Goal: Communication & Community: Answer question/provide support

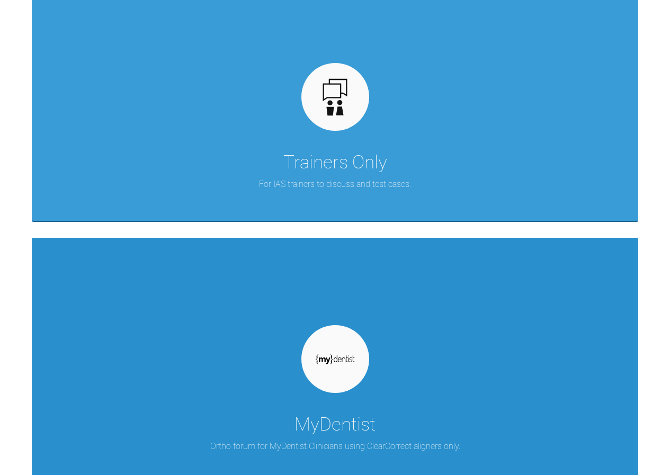
click at [248, 292] on div "MyDentist Ortho forum for MyDentist Clinicians using ClearCorrect aligners only." at bounding box center [335, 360] width 606 height 245
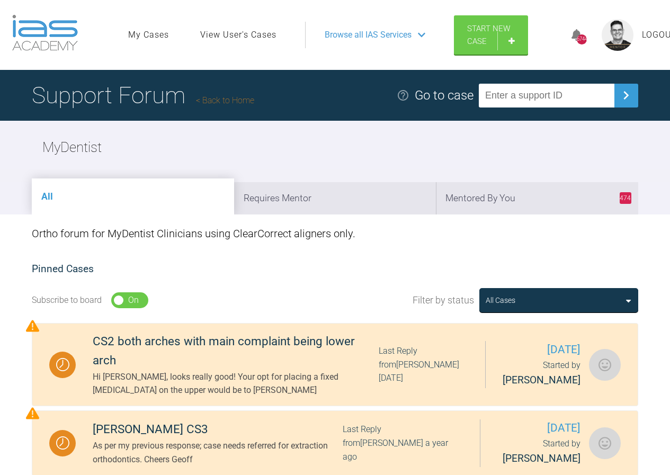
click at [236, 98] on link "Back to Home" at bounding box center [225, 100] width 58 height 10
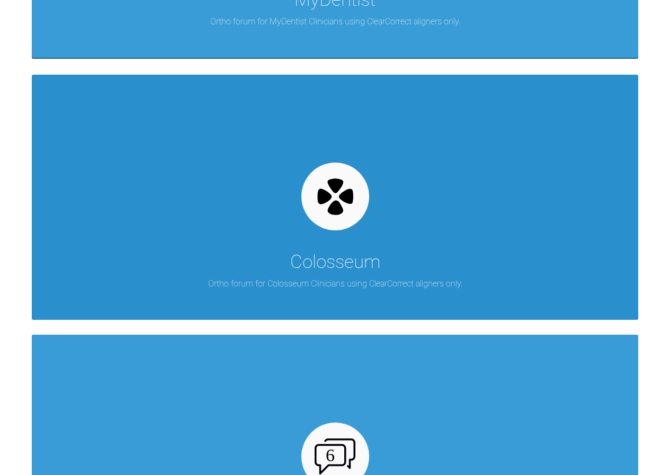
click at [334, 269] on div "Colosseum" at bounding box center [335, 262] width 90 height 30
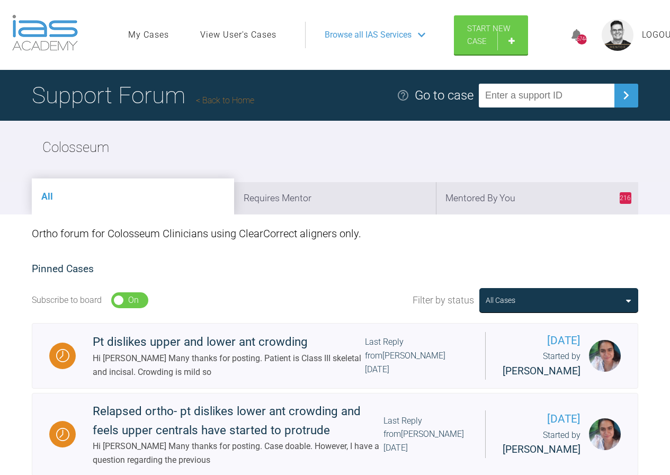
click at [230, 96] on link "Back to Home" at bounding box center [225, 100] width 58 height 10
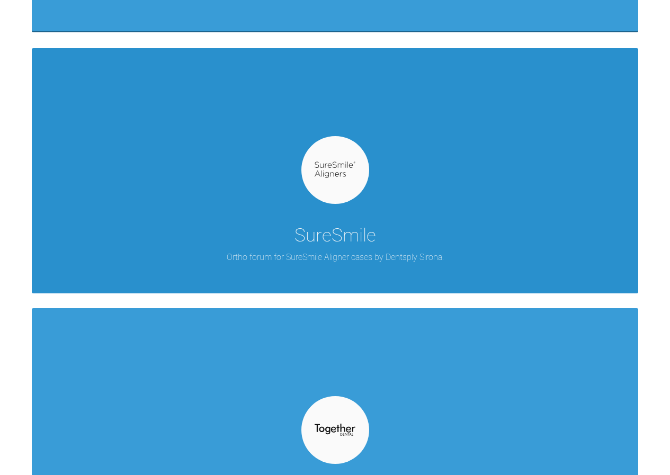
click at [386, 220] on div "SureSmile Ortho forum for SureSmile Aligner cases by Dentsply Sirona." at bounding box center [335, 170] width 606 height 245
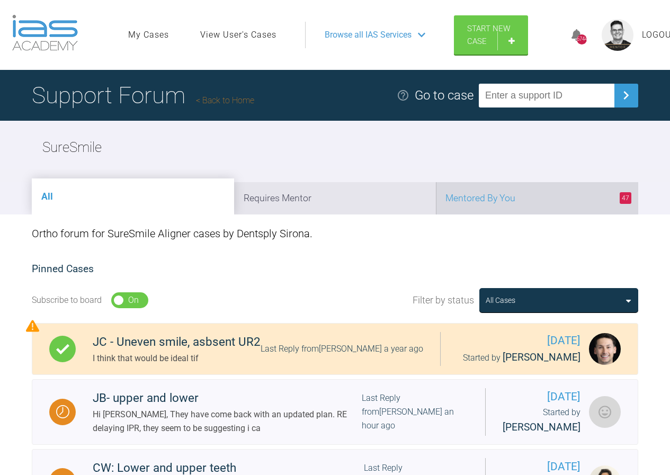
click at [490, 198] on li "47 Mentored By You" at bounding box center [537, 198] width 202 height 32
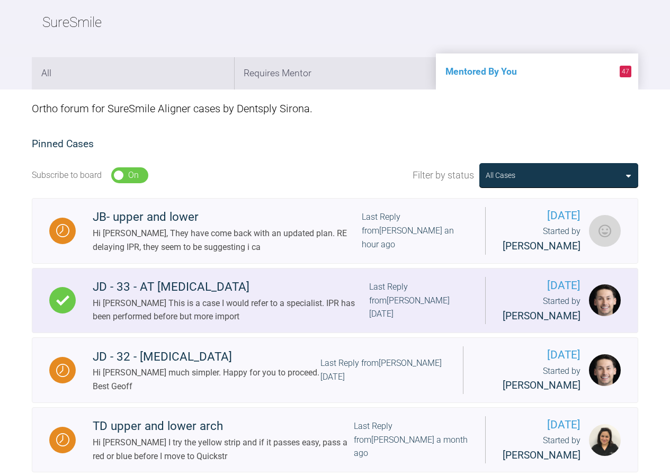
scroll to position [106, 0]
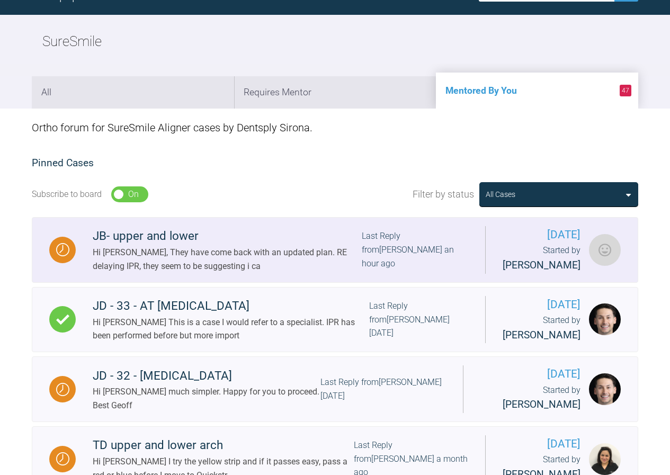
click at [226, 253] on div "Hi [PERSON_NAME], They have come back with an updated plan. RE delaying IPR, th…" at bounding box center [227, 259] width 269 height 27
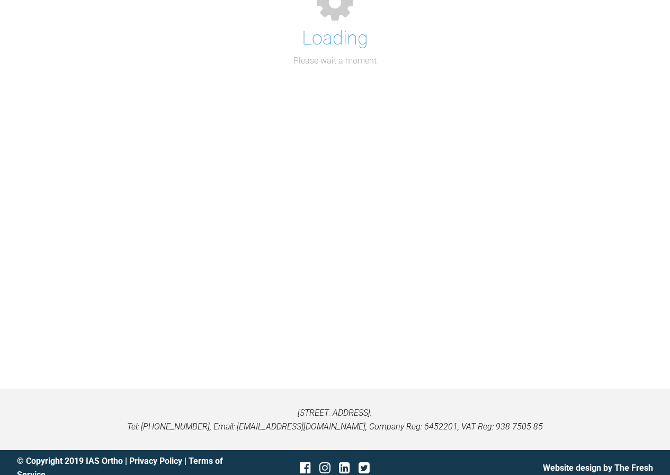
click at [226, 253] on div "Loading Please wait a moment" at bounding box center [335, 176] width 670 height 424
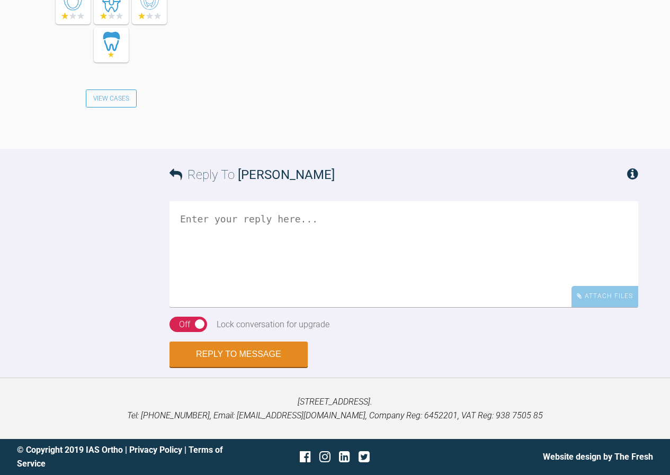
scroll to position [6872, 0]
click at [231, 227] on textarea at bounding box center [403, 254] width 468 height 106
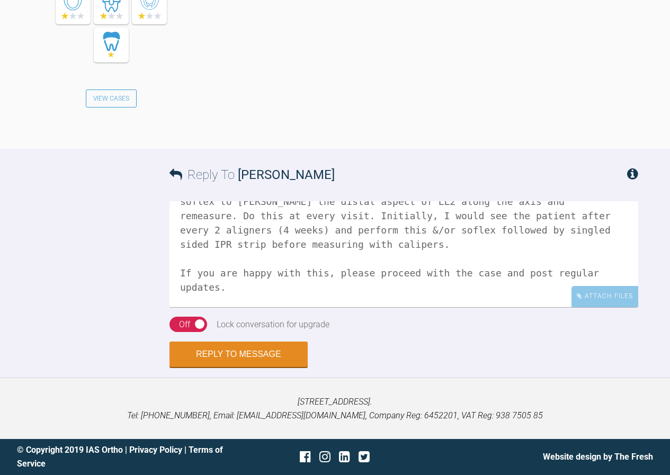
scroll to position [103, 0]
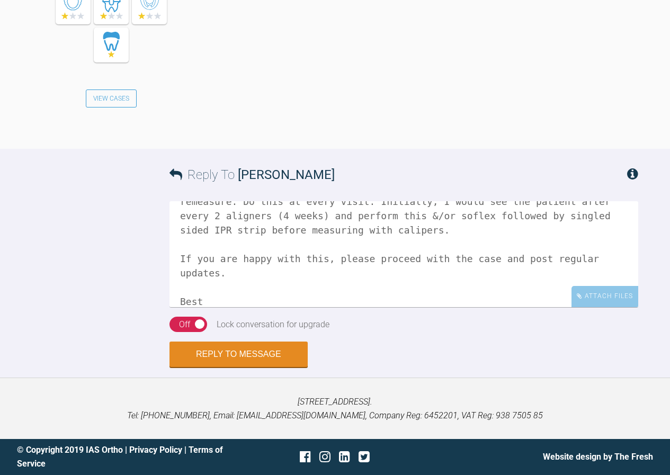
click at [193, 230] on textarea "Hi [PERSON_NAME] I can appreciate what they are saying. Risk is the case stalls…" at bounding box center [403, 254] width 468 height 106
click at [223, 240] on textarea "Hi [PERSON_NAME] I can appreciate what they are saying. Risk is the case stalls…" at bounding box center [403, 254] width 468 height 106
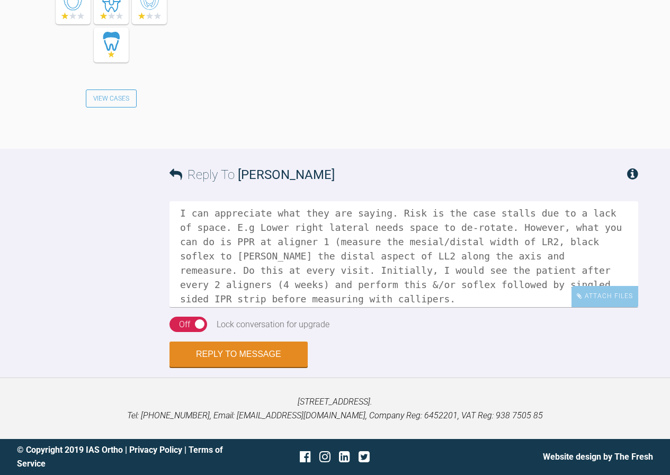
scroll to position [53, 0]
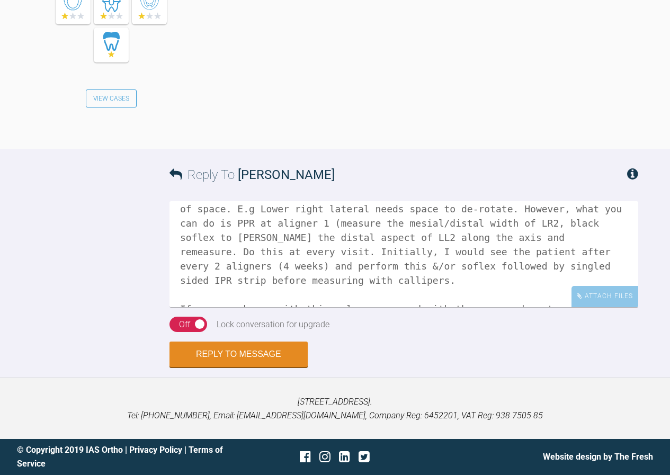
drag, startPoint x: 593, startPoint y: 222, endPoint x: 604, endPoint y: 223, distance: 10.7
click at [604, 223] on textarea "Hi [PERSON_NAME] I can appreciate what they are saying. Risk is the case stalls…" at bounding box center [403, 254] width 468 height 106
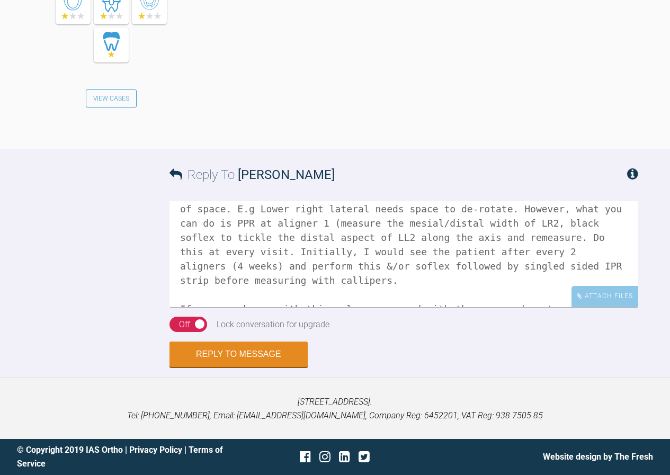
click at [230, 211] on textarea "Hi [PERSON_NAME] I can appreciate what they are saying. Risk is the case stalls…" at bounding box center [403, 254] width 468 height 106
click at [365, 239] on textarea "Hi [PERSON_NAME] I can appreciate what they are saying. Risk is the case stalls…" at bounding box center [403, 254] width 468 height 106
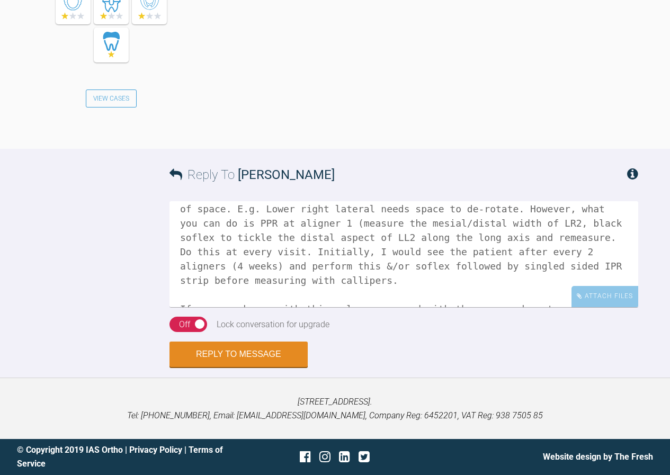
drag, startPoint x: 609, startPoint y: 239, endPoint x: 613, endPoint y: 273, distance: 34.1
click at [609, 240] on textarea "Hi [PERSON_NAME] I can appreciate what they are saying. Risk is the case stalls…" at bounding box center [403, 254] width 468 height 106
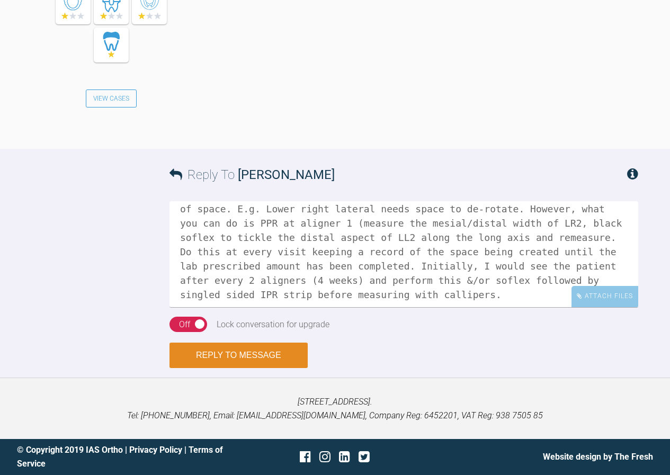
type textarea "Hi [PERSON_NAME] I can appreciate what they are saying. Risk is the case stalls…"
click at [251, 351] on button "Reply to Message" at bounding box center [238, 354] width 138 height 25
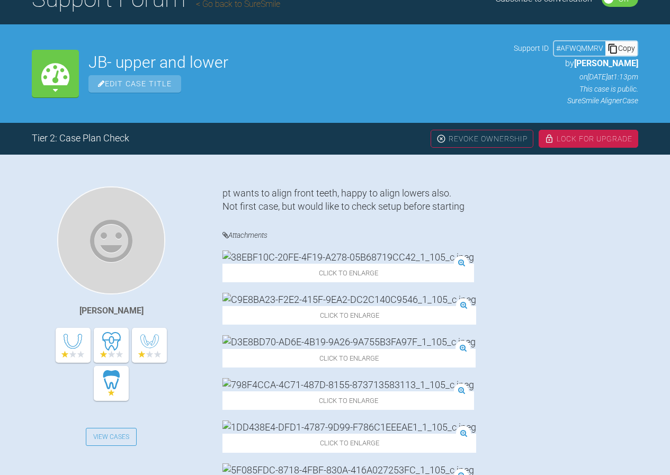
scroll to position [51, 0]
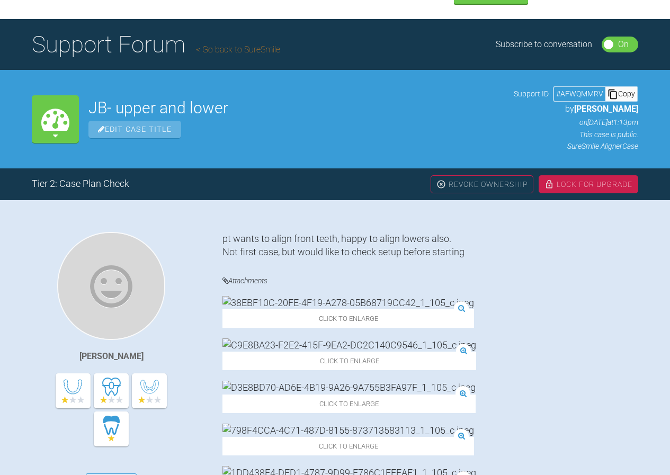
click at [577, 184] on div "Lock For Upgrade" at bounding box center [588, 184] width 100 height 18
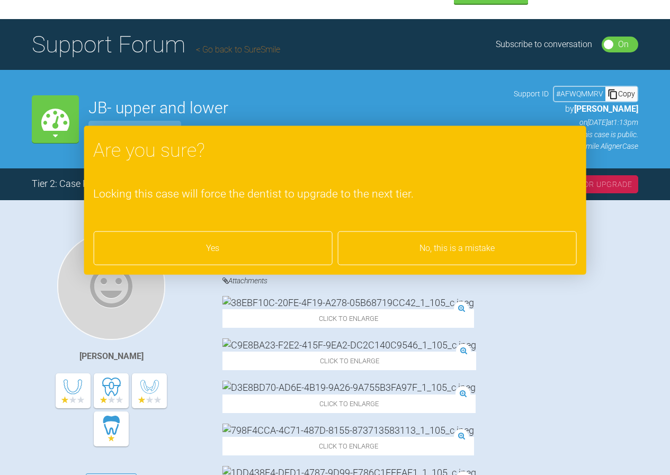
click at [247, 244] on div "Yes" at bounding box center [212, 248] width 239 height 34
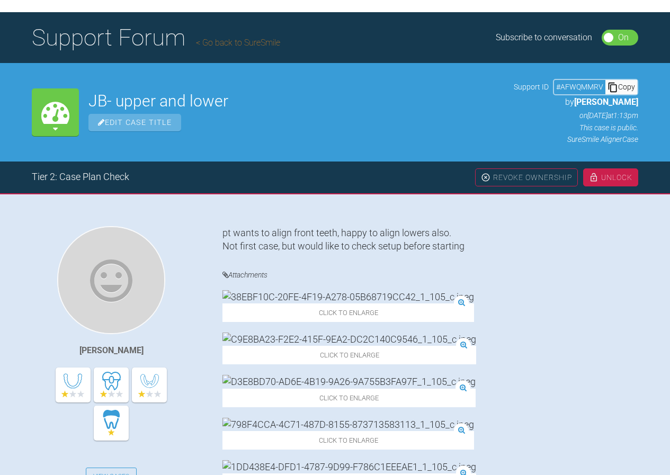
scroll to position [0, 0]
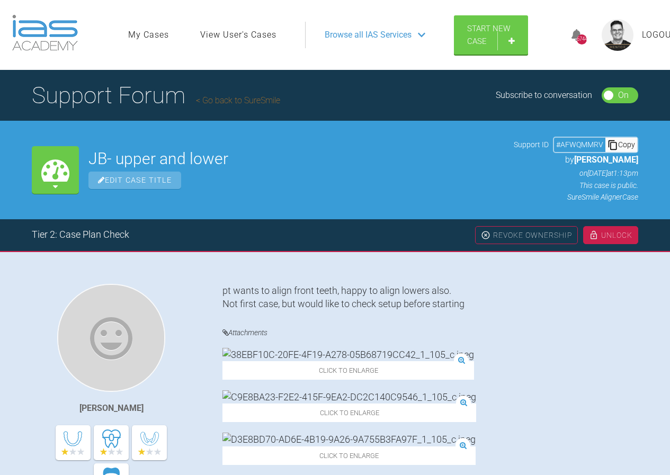
click at [241, 100] on link "Go back to SureSmile" at bounding box center [238, 100] width 84 height 10
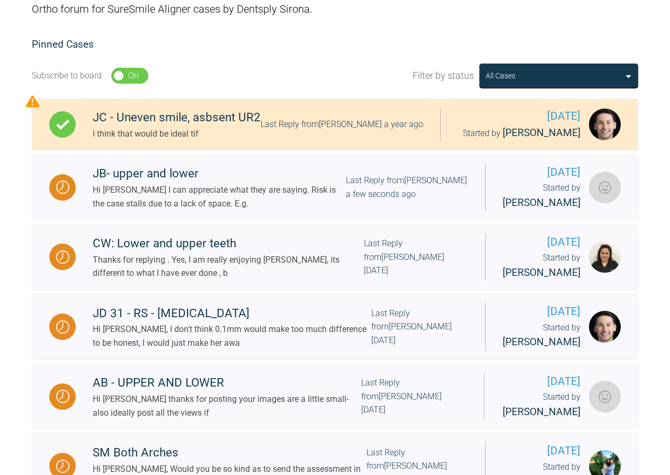
scroll to position [53, 0]
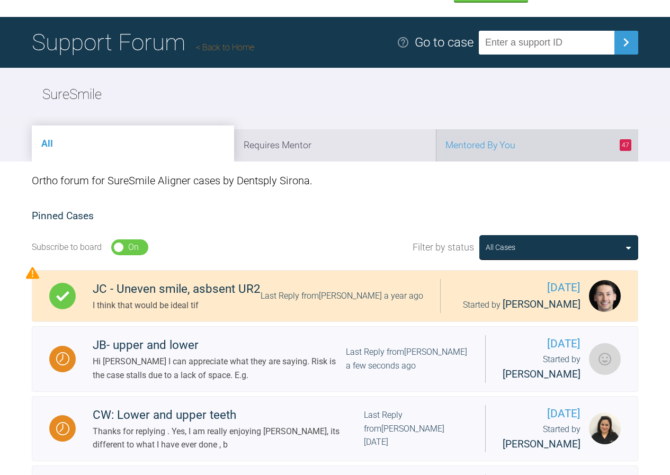
click at [558, 147] on li "47 Mentored By You" at bounding box center [537, 145] width 202 height 32
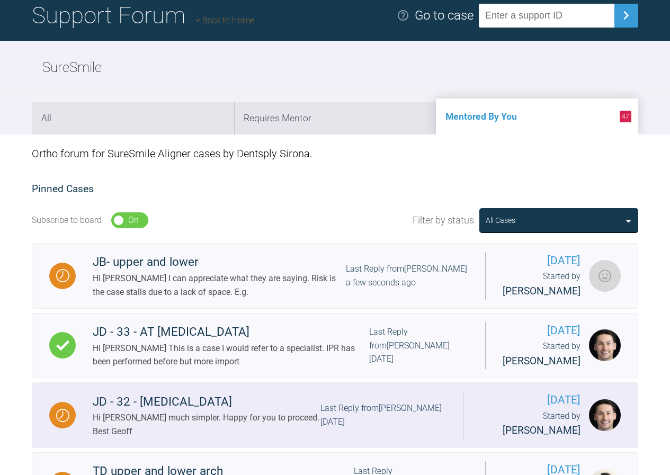
scroll to position [0, 0]
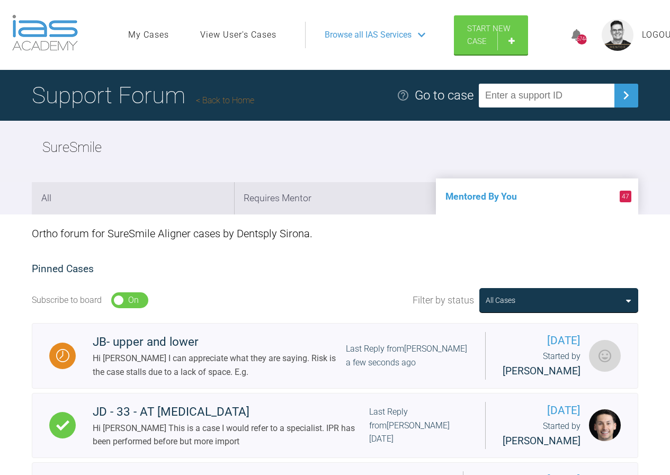
click at [234, 99] on link "Back to Home" at bounding box center [225, 100] width 58 height 10
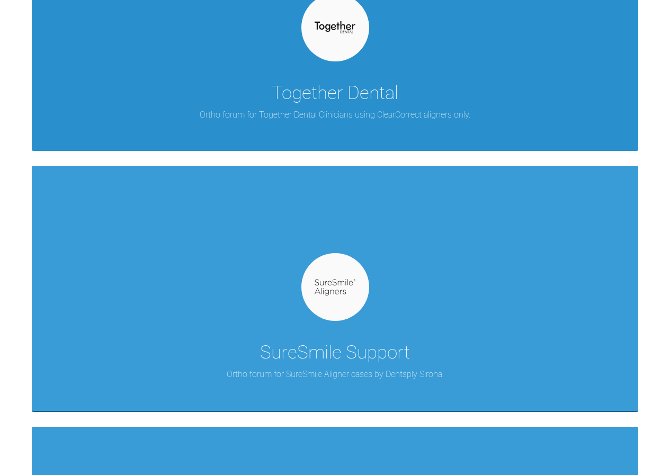
scroll to position [3017, 0]
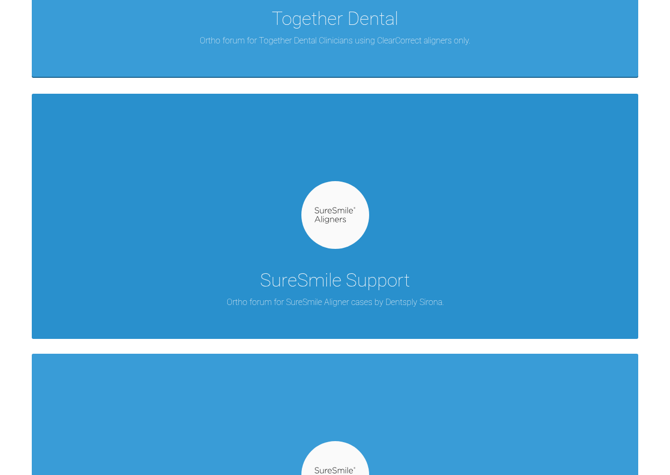
click at [433, 193] on div "SureSmile Support Ortho forum for SureSmile Aligner cases by Dentsply Sirona." at bounding box center [335, 216] width 606 height 245
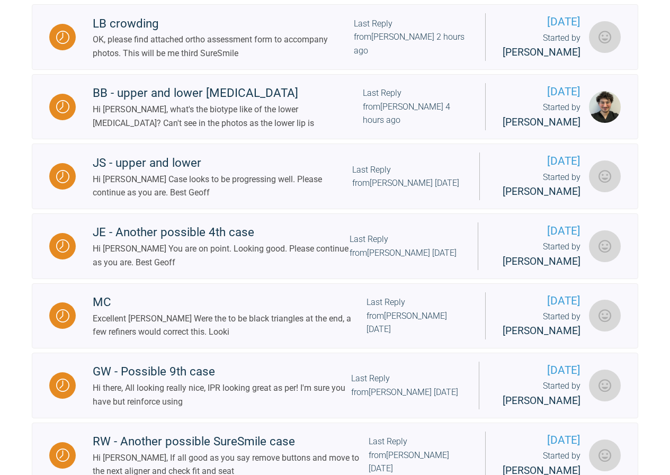
scroll to position [76, 0]
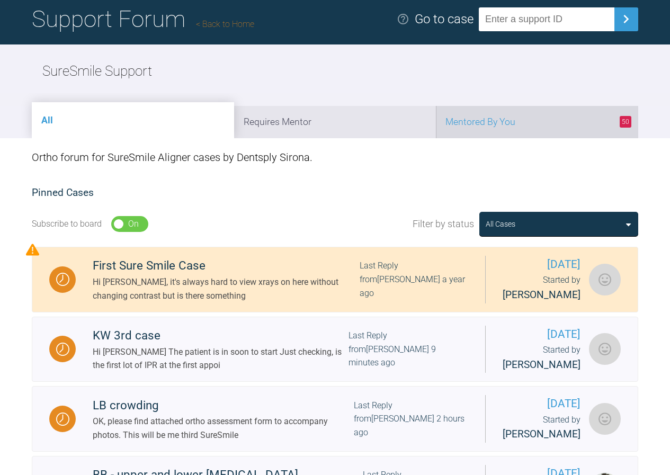
click at [545, 119] on li "50 Mentored By You" at bounding box center [537, 122] width 202 height 32
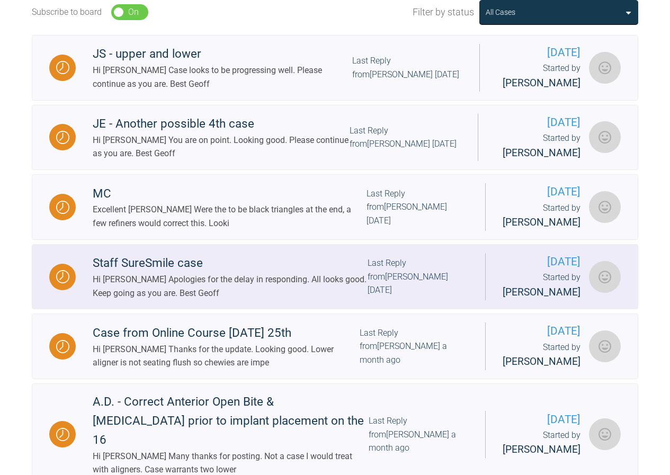
scroll to position [0, 0]
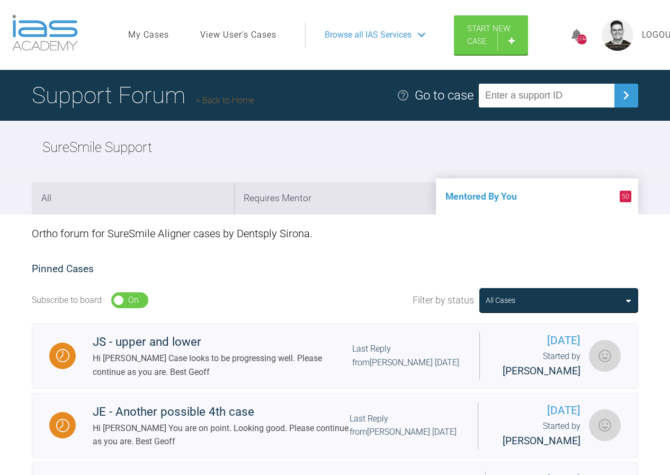
click at [220, 101] on link "Back to Home" at bounding box center [225, 100] width 58 height 10
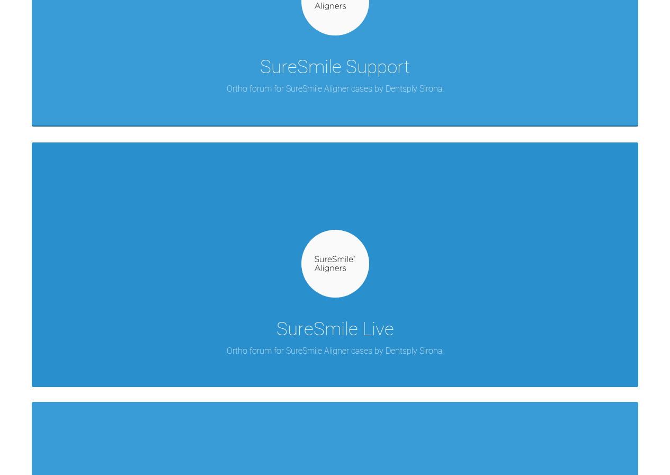
click at [400, 261] on div "SureSmile Live Ortho forum for SureSmile Aligner cases by Dentsply Sirona." at bounding box center [335, 264] width 606 height 245
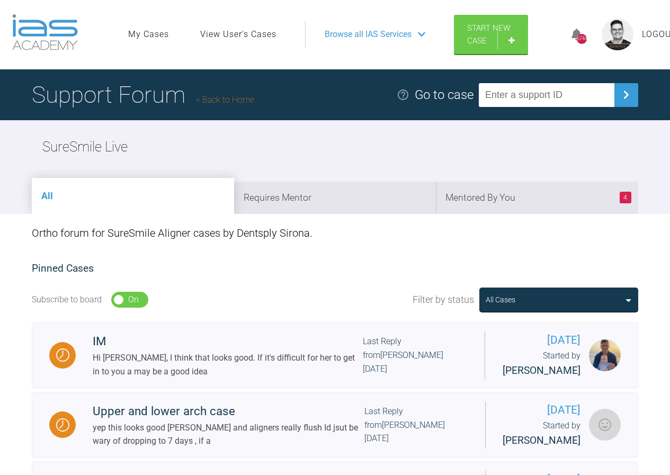
scroll to position [53, 0]
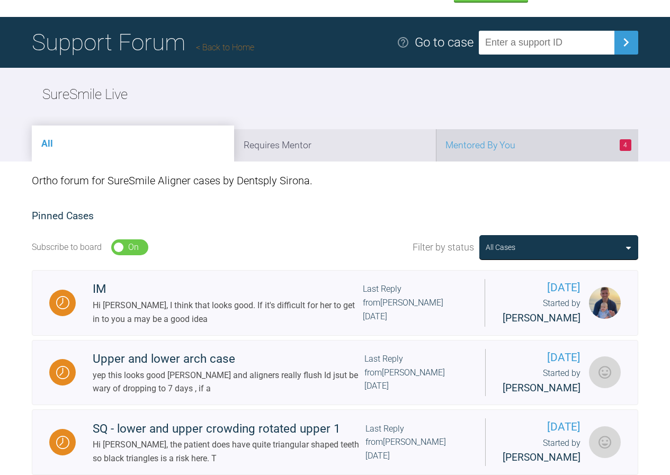
click at [509, 139] on li "4 Mentored By You" at bounding box center [537, 145] width 202 height 32
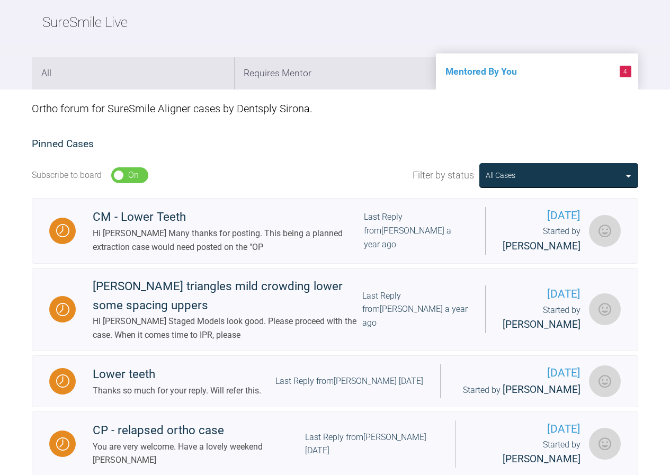
scroll to position [0, 0]
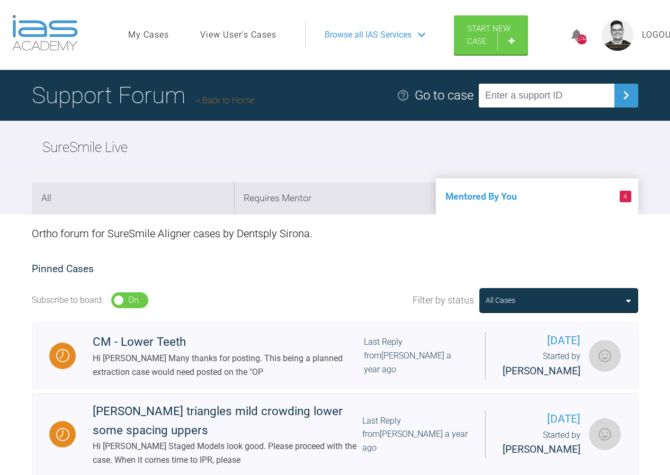
click at [221, 100] on link "Back to Home" at bounding box center [225, 100] width 58 height 10
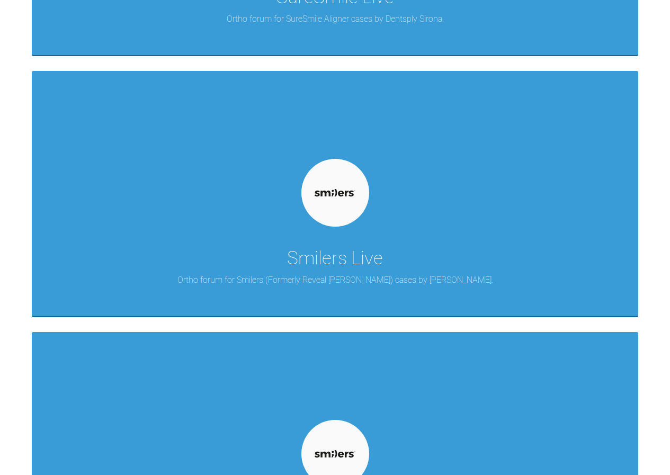
scroll to position [4552, 0]
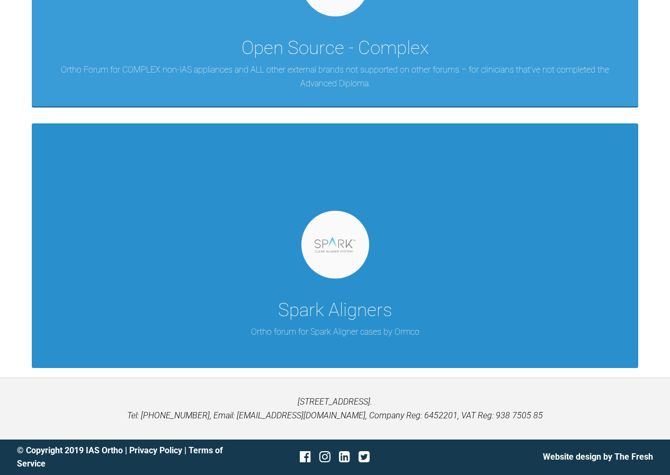
click at [290, 277] on div "Spark Aligners Ortho forum for Spark Aligner cases by [PERSON_NAME]" at bounding box center [335, 245] width 606 height 245
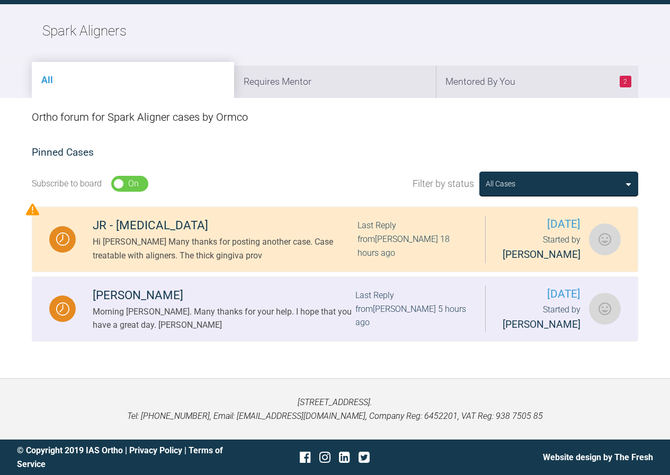
click at [178, 319] on div "Morning [PERSON_NAME]. Many thanks for your help. I hope that you have a great …" at bounding box center [224, 318] width 263 height 27
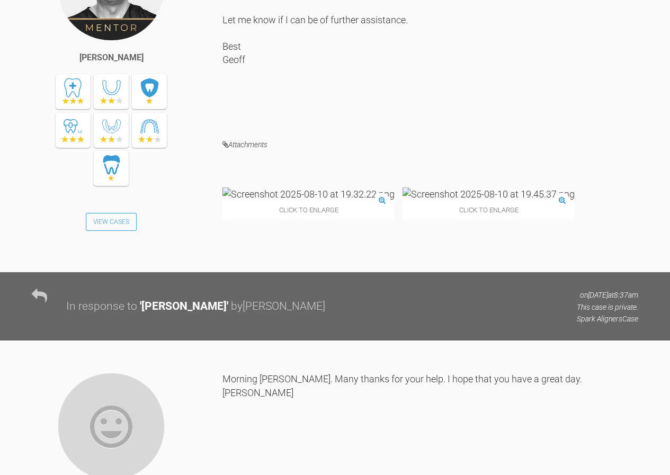
scroll to position [2401, 0]
